Goal: Transaction & Acquisition: Book appointment/travel/reservation

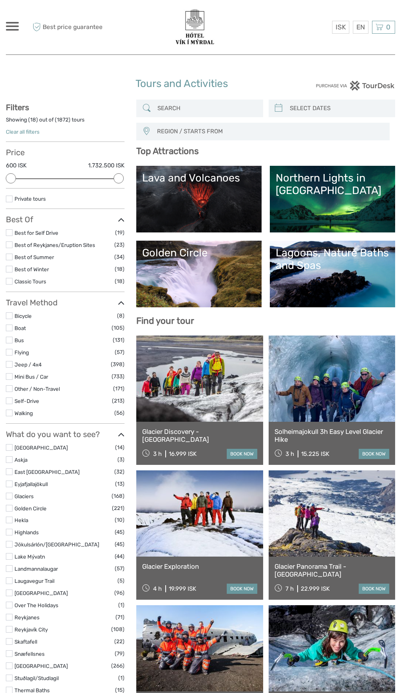
select select
click at [333, 655] on link at bounding box center [332, 648] width 127 height 86
select select
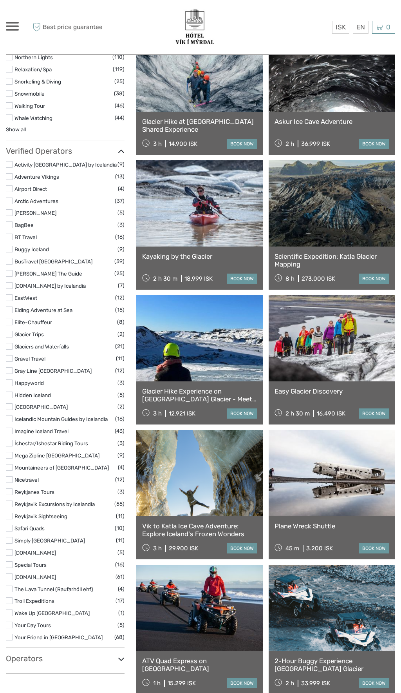
scroll to position [850, 0]
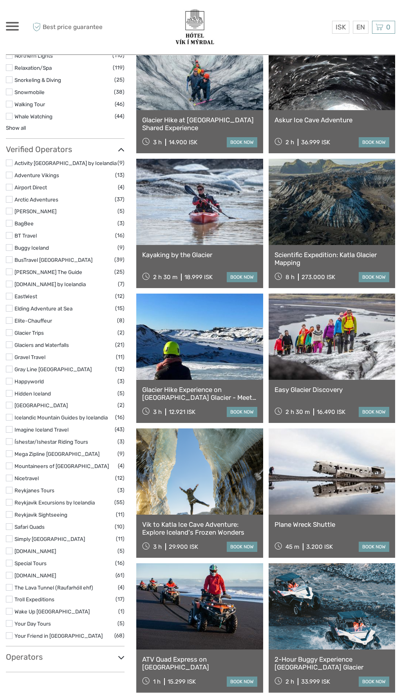
click at [364, 485] on link at bounding box center [332, 471] width 127 height 86
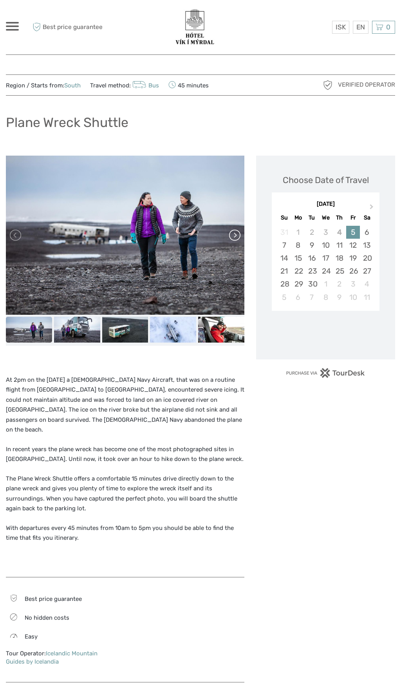
click at [237, 235] on link at bounding box center [234, 235] width 13 height 13
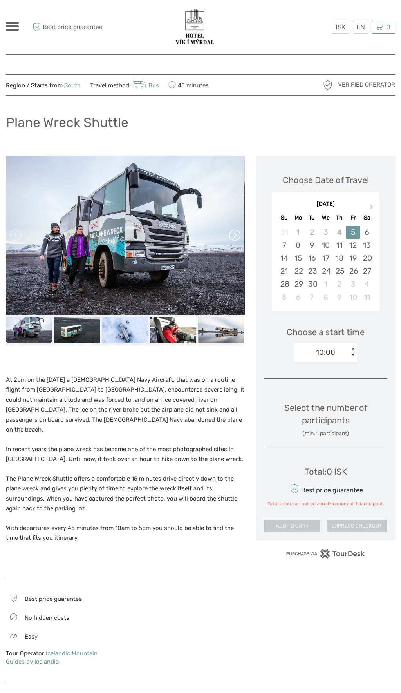
click at [238, 235] on link at bounding box center [234, 235] width 13 height 13
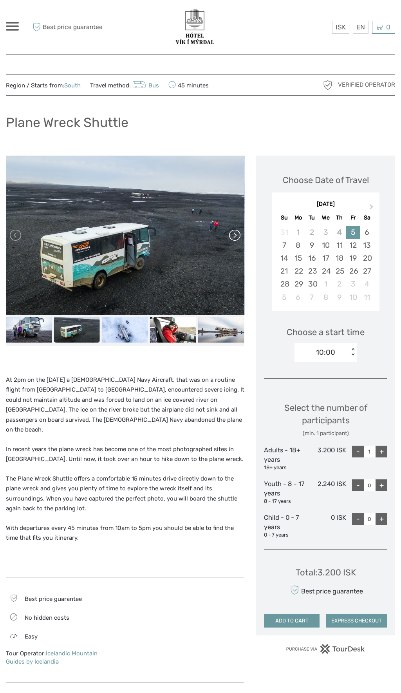
click at [236, 235] on link at bounding box center [234, 235] width 13 height 13
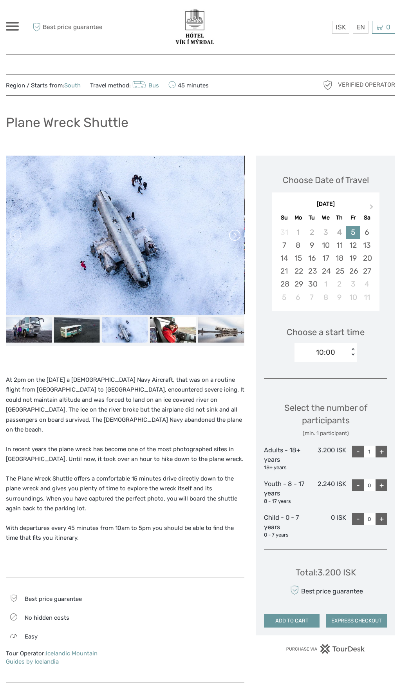
click at [237, 236] on link at bounding box center [234, 235] width 13 height 13
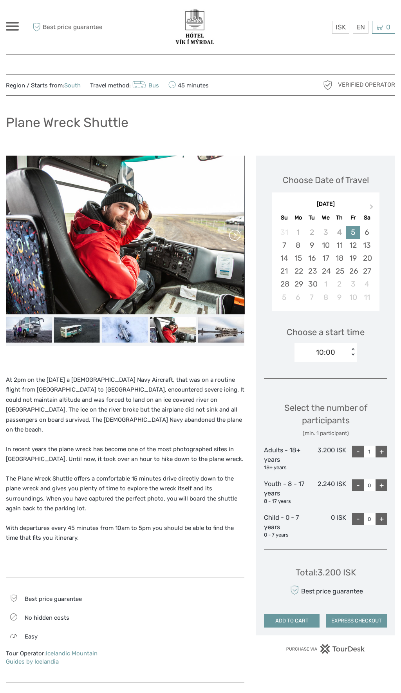
click at [239, 234] on link at bounding box center [234, 235] width 13 height 13
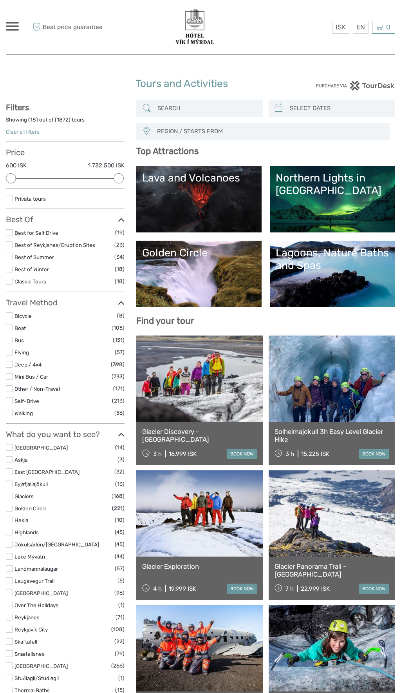
select select
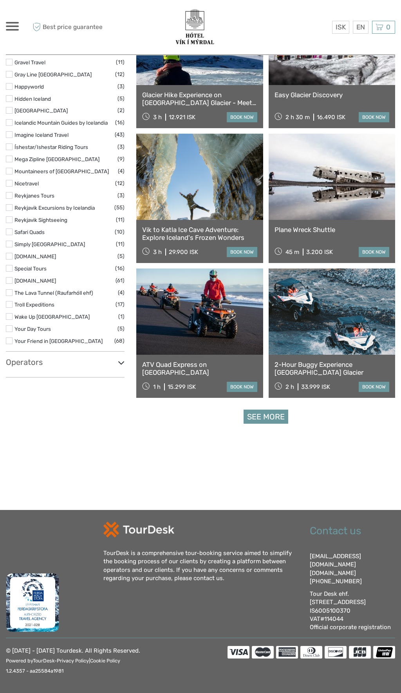
scroll to position [1145, 0]
